Goal: Task Accomplishment & Management: Complete application form

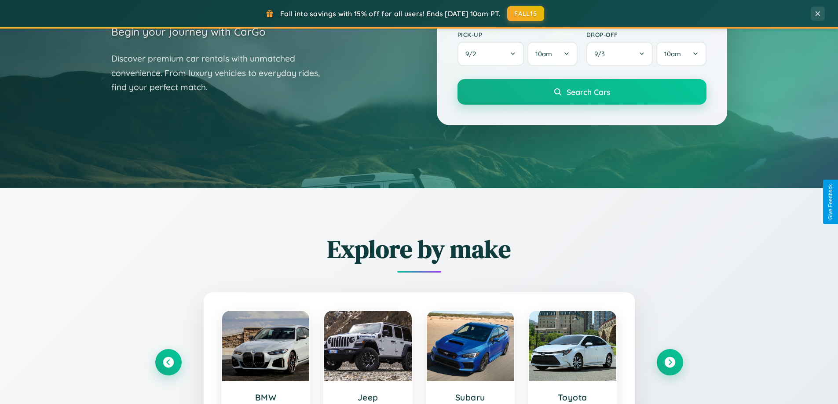
scroll to position [379, 0]
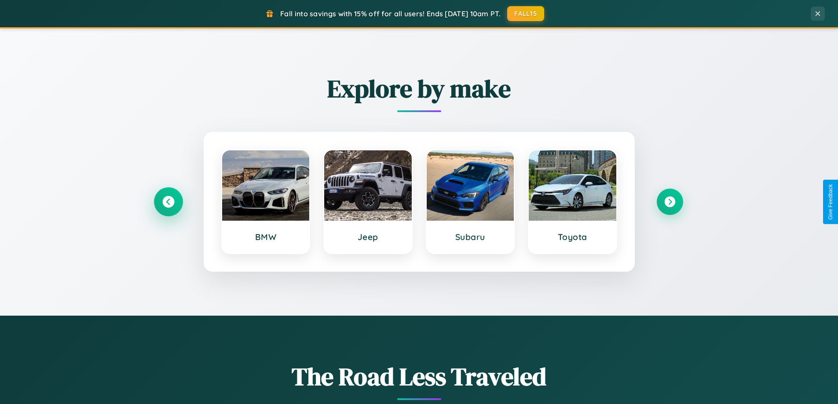
click at [168, 202] on icon at bounding box center [168, 202] width 12 height 12
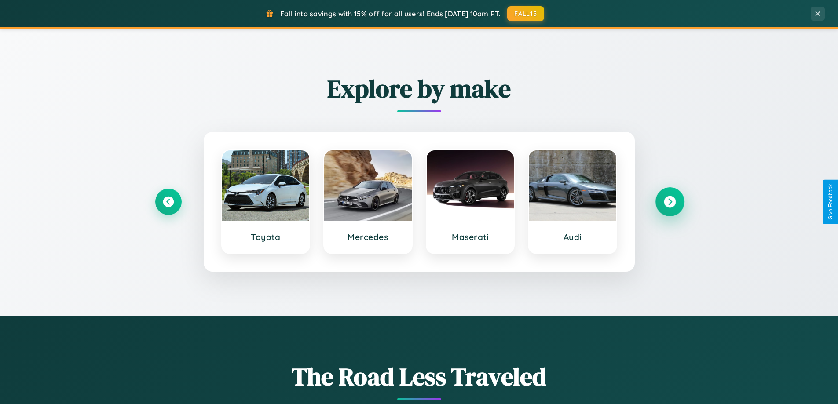
click at [669, 202] on icon at bounding box center [670, 202] width 12 height 12
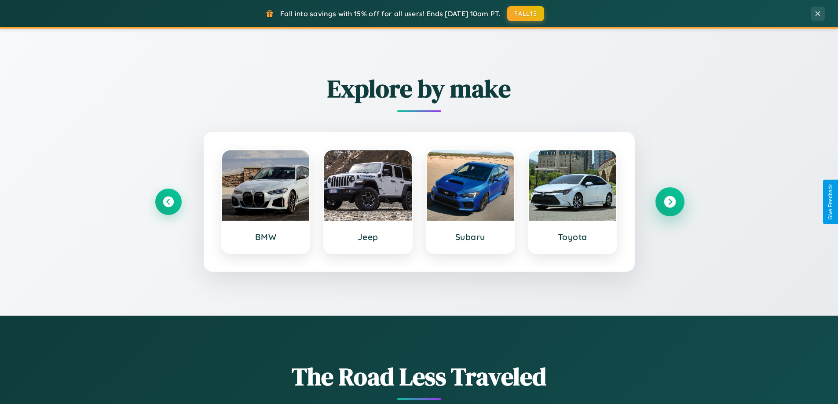
click at [669, 202] on icon at bounding box center [670, 202] width 12 height 12
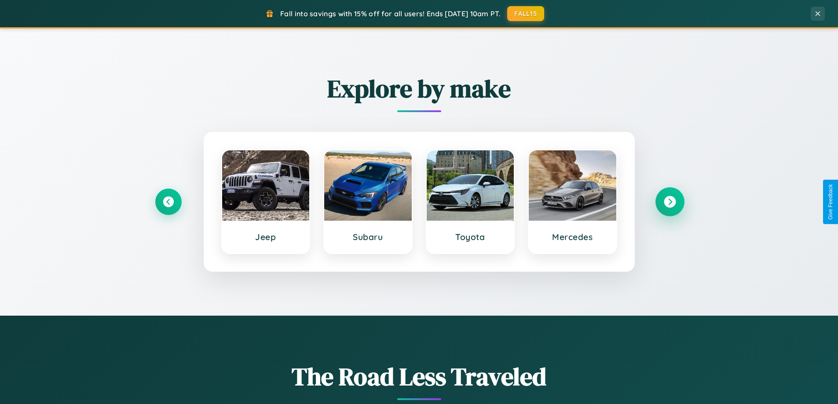
click at [669, 202] on icon at bounding box center [670, 202] width 12 height 12
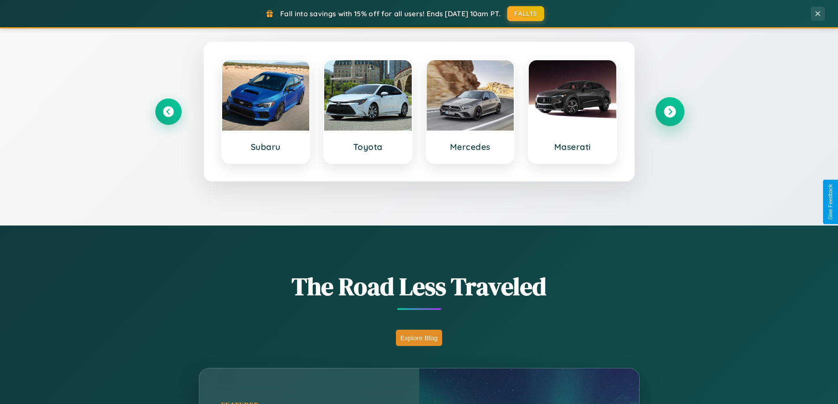
scroll to position [605, 0]
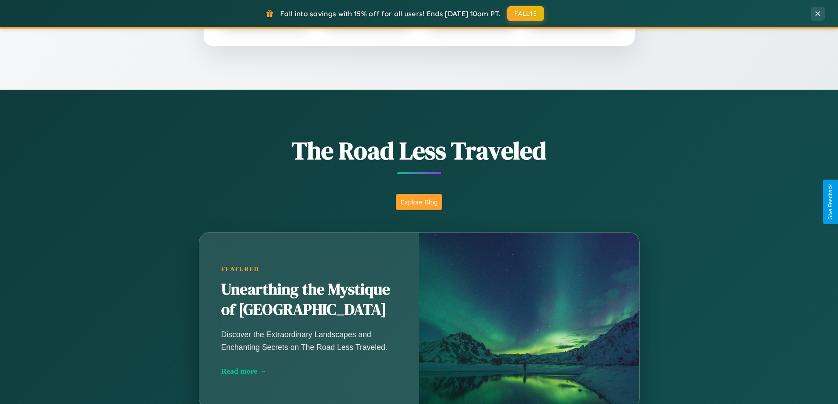
click at [419, 202] on button "Explore Blog" at bounding box center [419, 202] width 46 height 16
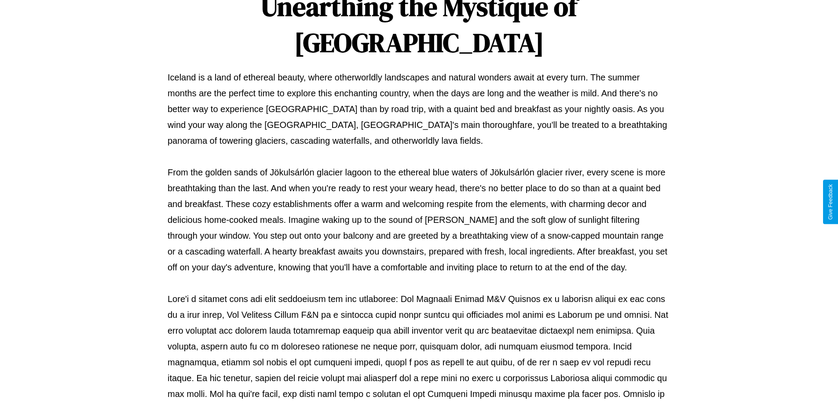
scroll to position [285, 0]
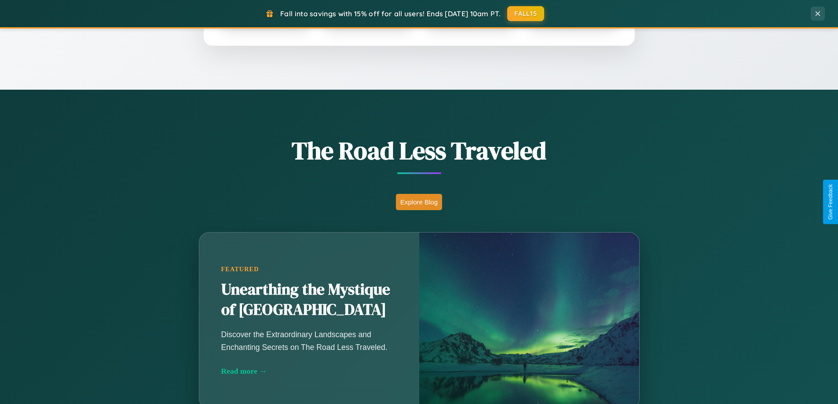
scroll to position [1693, 0]
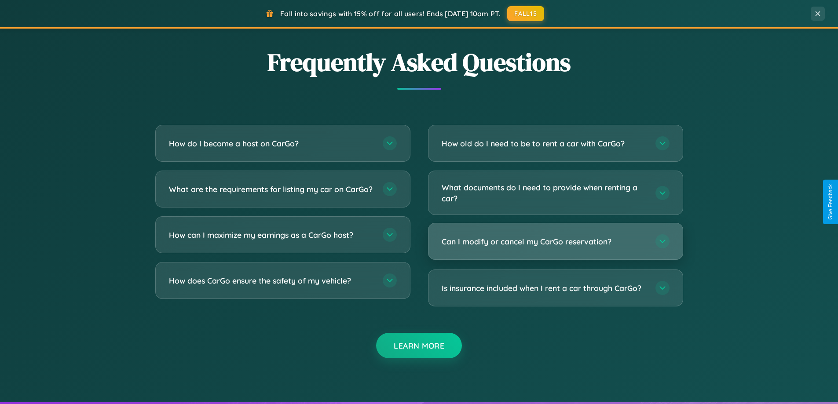
click at [555, 241] on h3 "Can I modify or cancel my CarGo reservation?" at bounding box center [544, 241] width 205 height 11
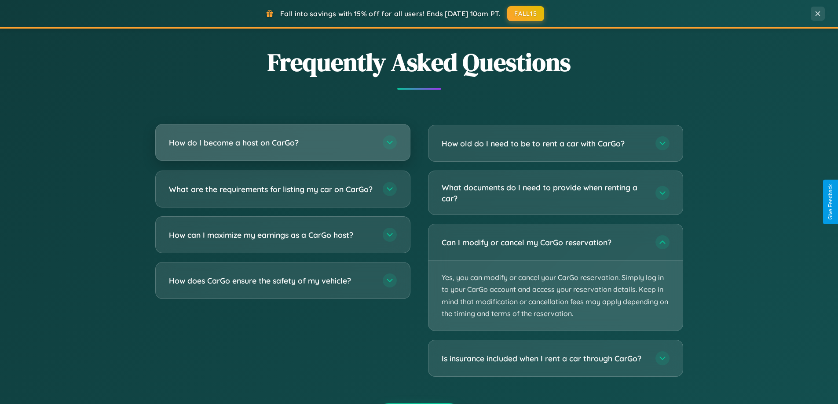
click at [282, 143] on h3 "How do I become a host on CarGo?" at bounding box center [271, 142] width 205 height 11
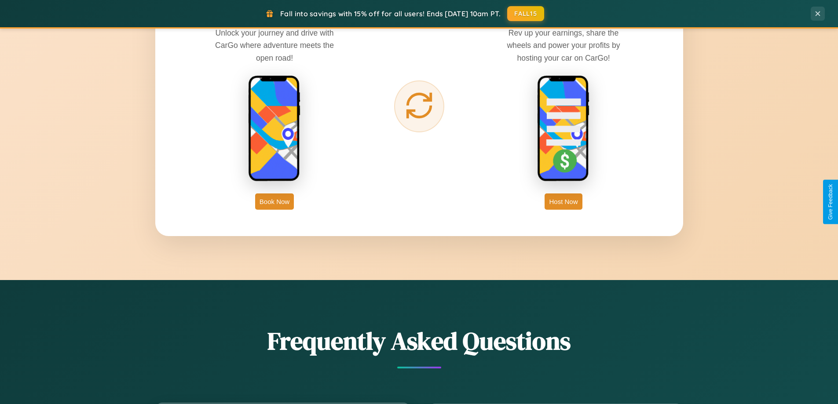
scroll to position [1413, 0]
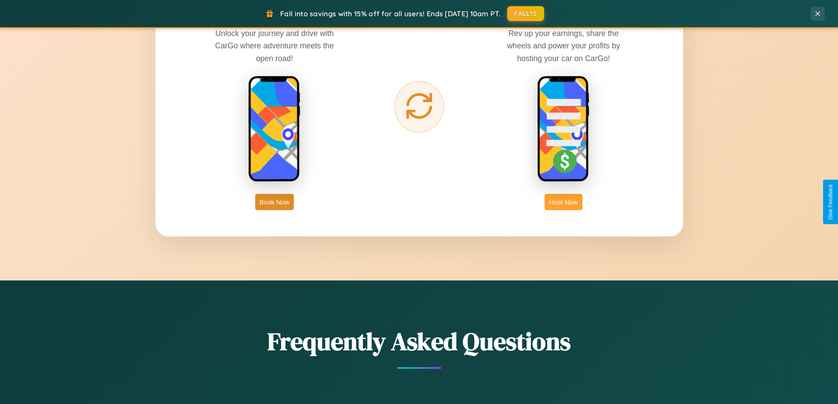
click at [563, 202] on button "Host Now" at bounding box center [563, 202] width 37 height 16
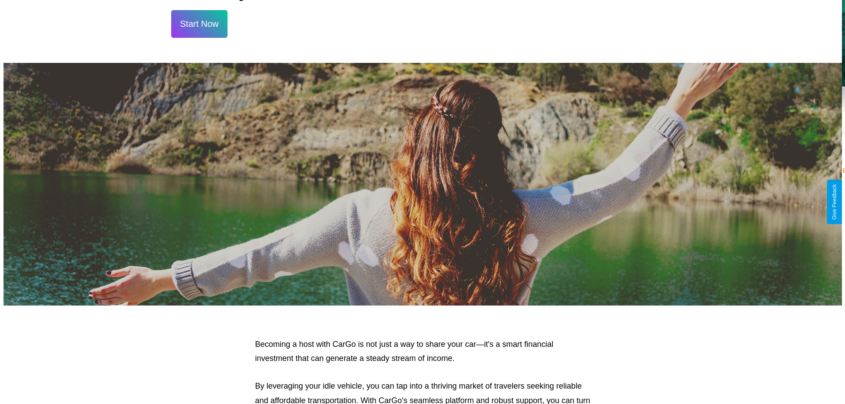
scroll to position [425, 0]
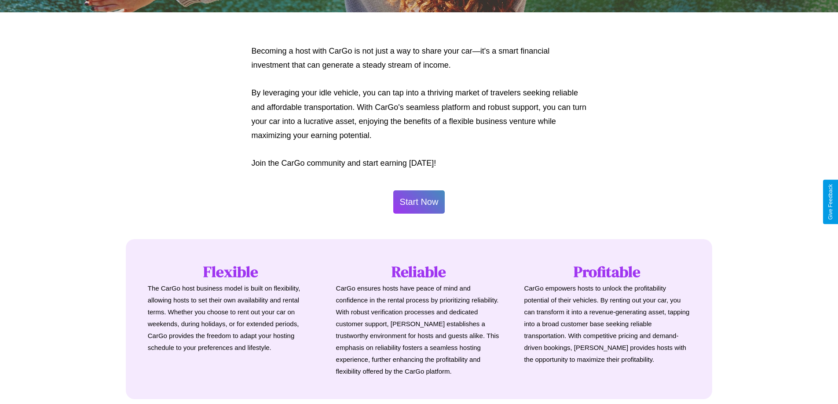
click at [419, 202] on button "Start Now" at bounding box center [419, 201] width 52 height 23
